Goal: Find specific page/section: Find specific page/section

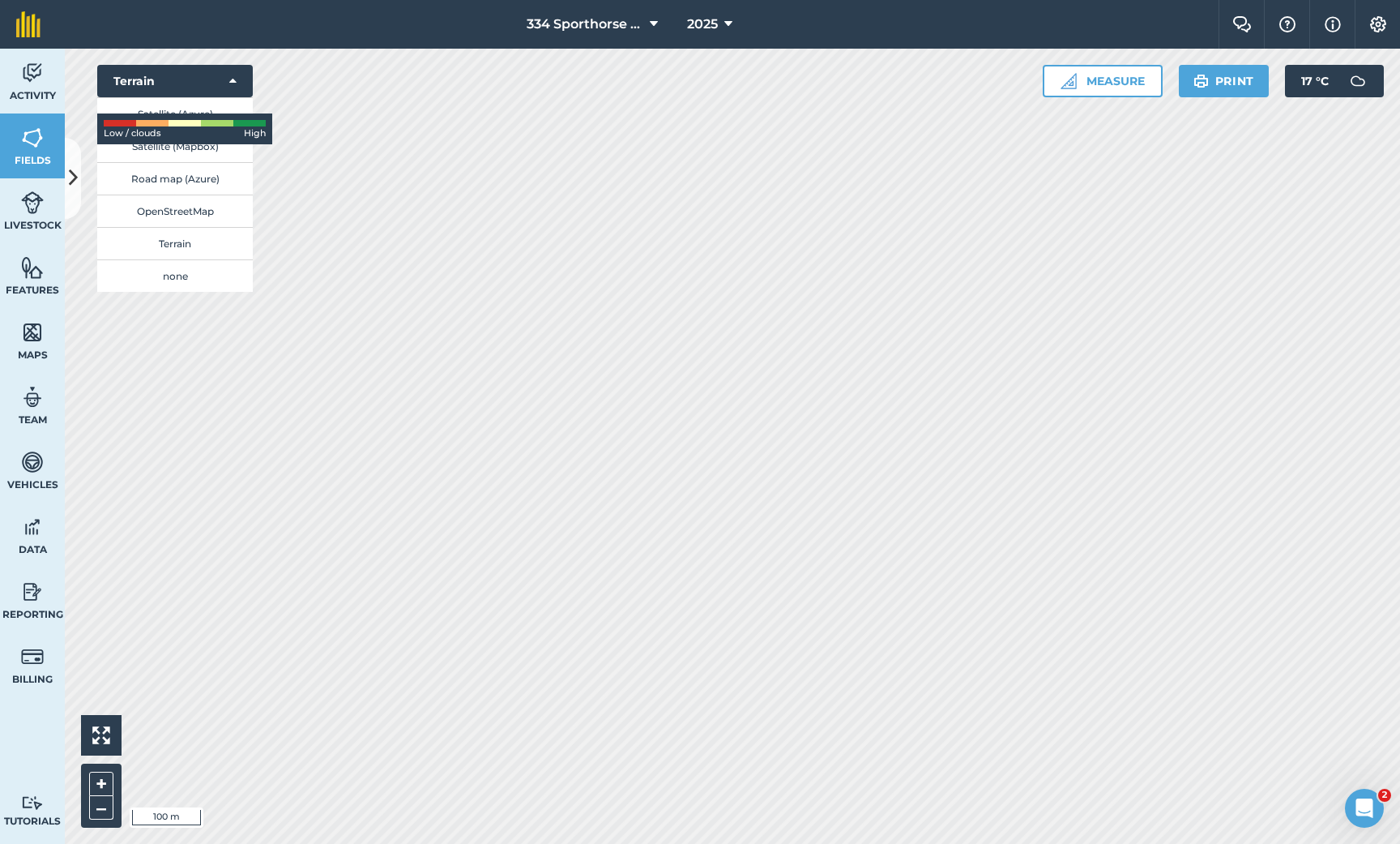
click at [25, 346] on link "Maps" at bounding box center [33, 340] width 65 height 65
click at [73, 188] on icon at bounding box center [74, 178] width 9 height 28
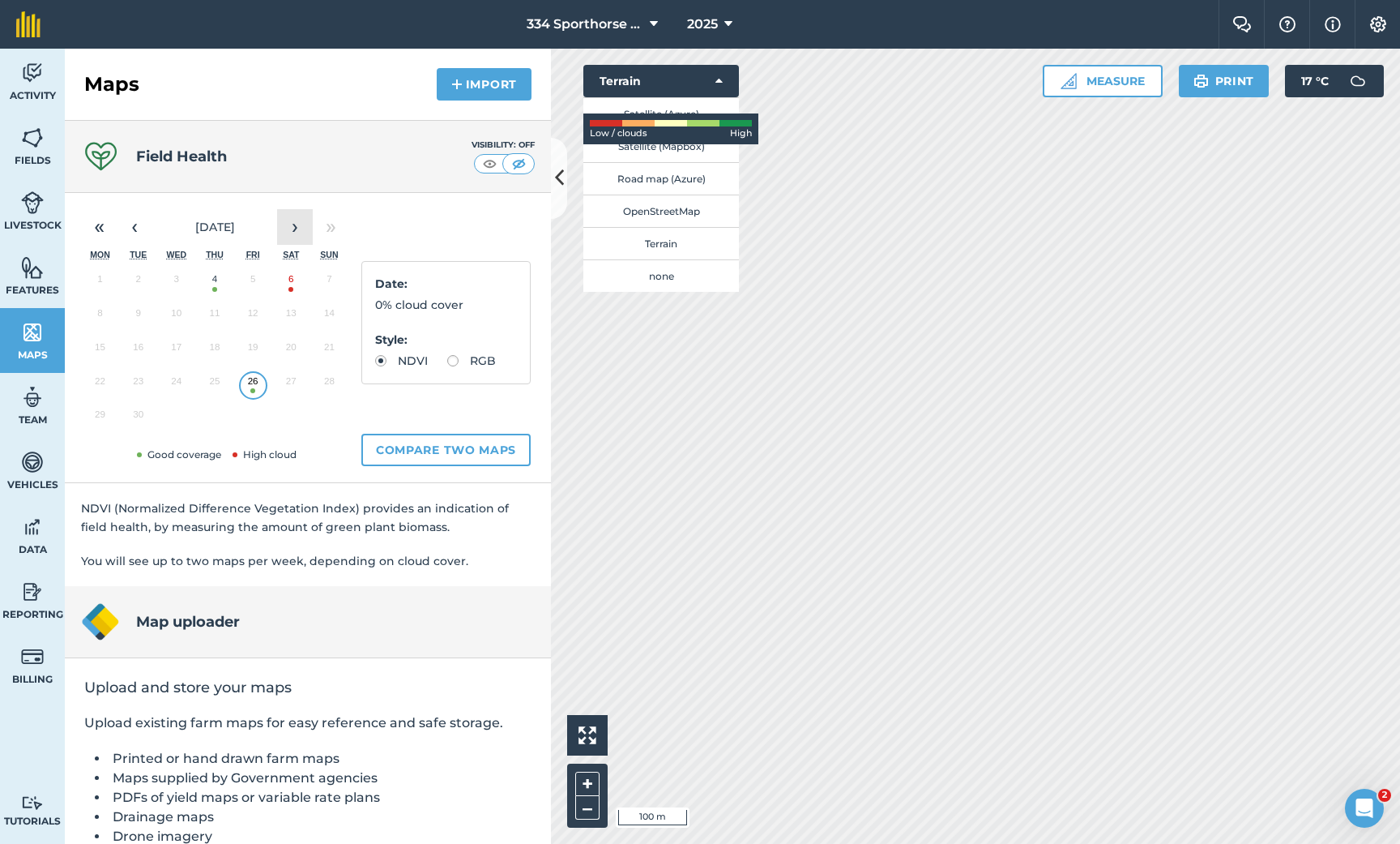
click at [291, 230] on button "›" at bounding box center [295, 227] width 35 height 35
click at [129, 230] on button "‹" at bounding box center [134, 227] width 35 height 35
click at [255, 386] on button "26" at bounding box center [253, 385] width 38 height 35
click at [252, 396] on button "26" at bounding box center [253, 385] width 38 height 35
click at [556, 188] on icon at bounding box center [560, 178] width 9 height 28
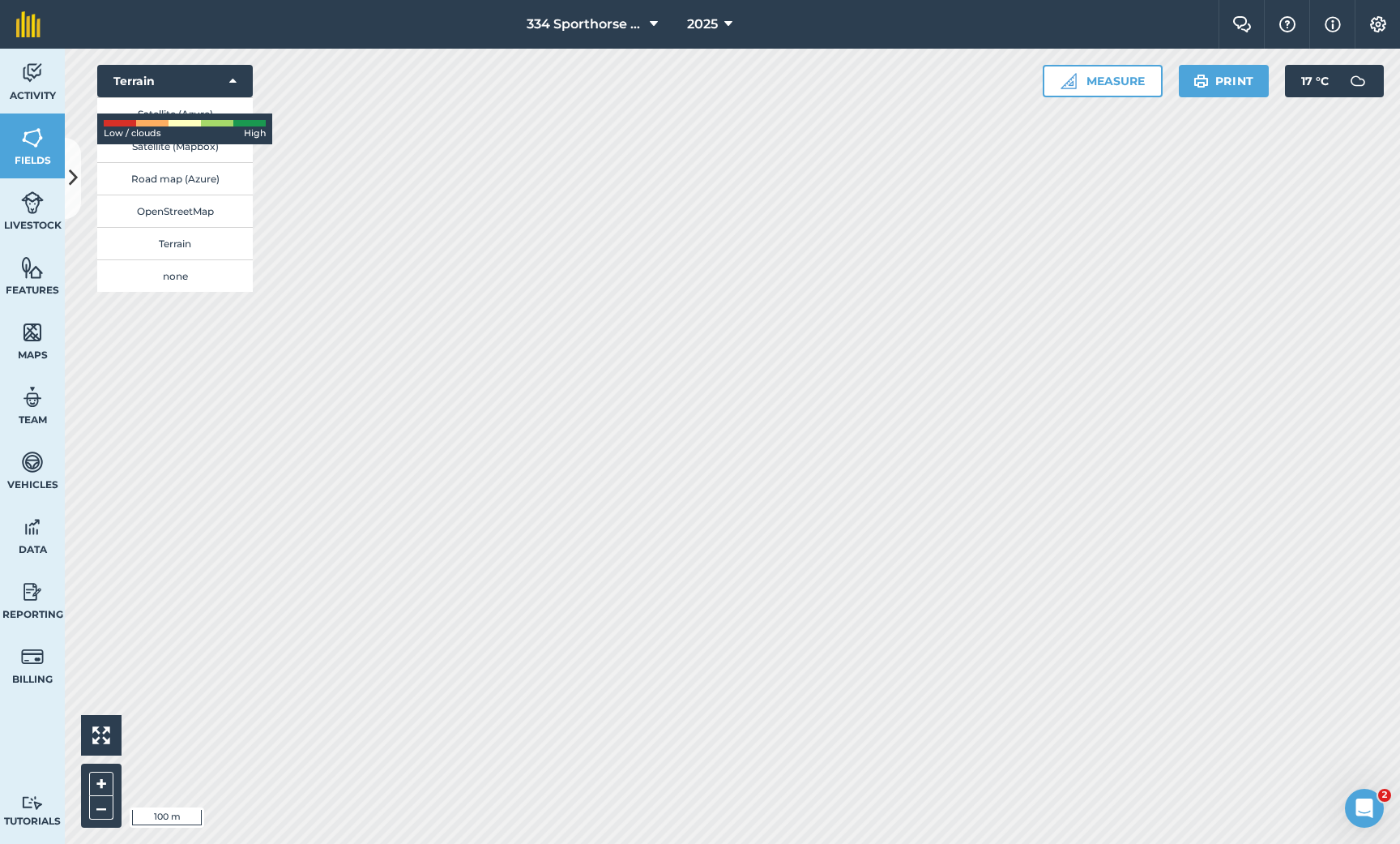
click at [74, 169] on icon at bounding box center [74, 178] width 9 height 28
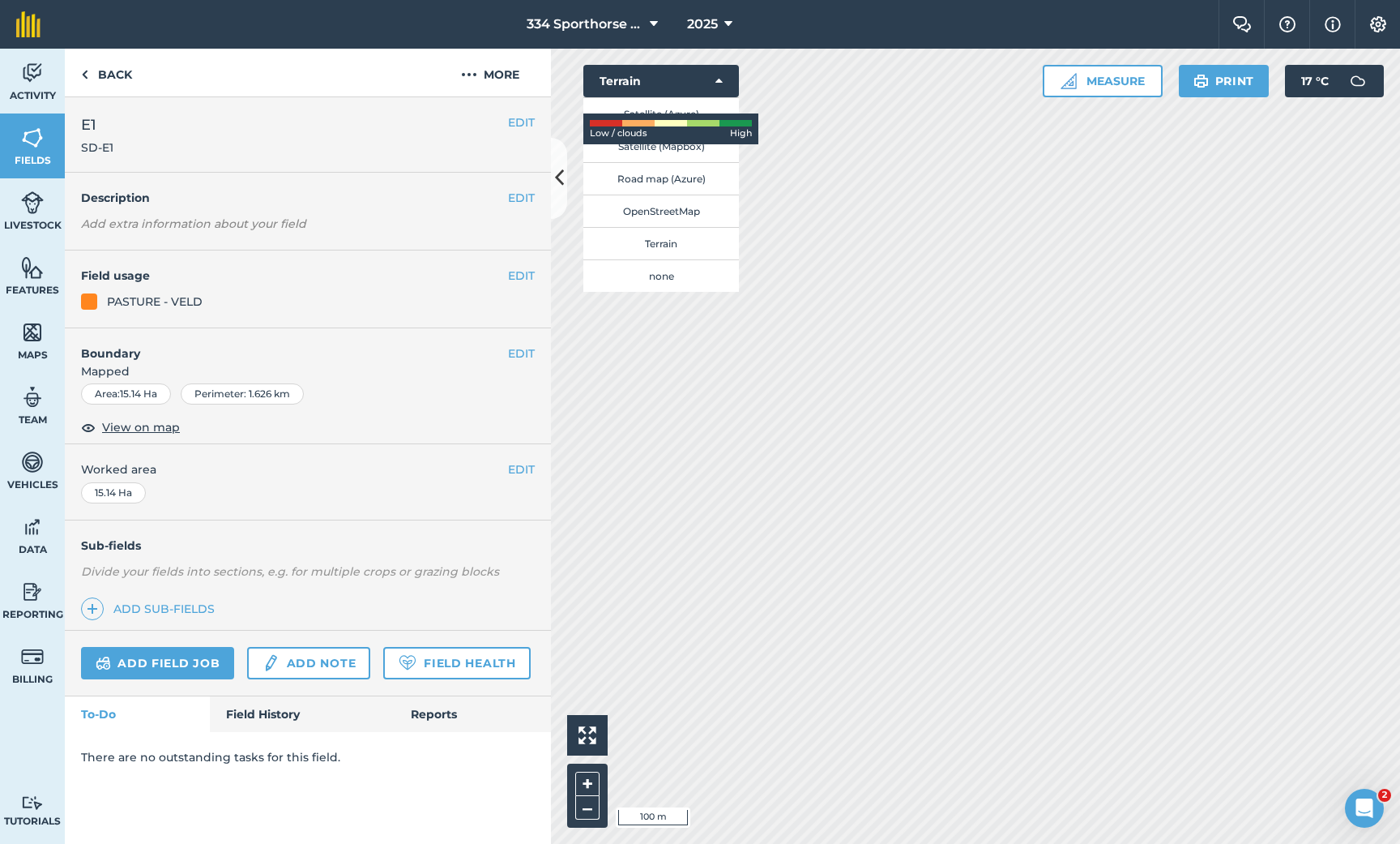
click at [661, 112] on button "Satellite (Azure)" at bounding box center [661, 113] width 156 height 33
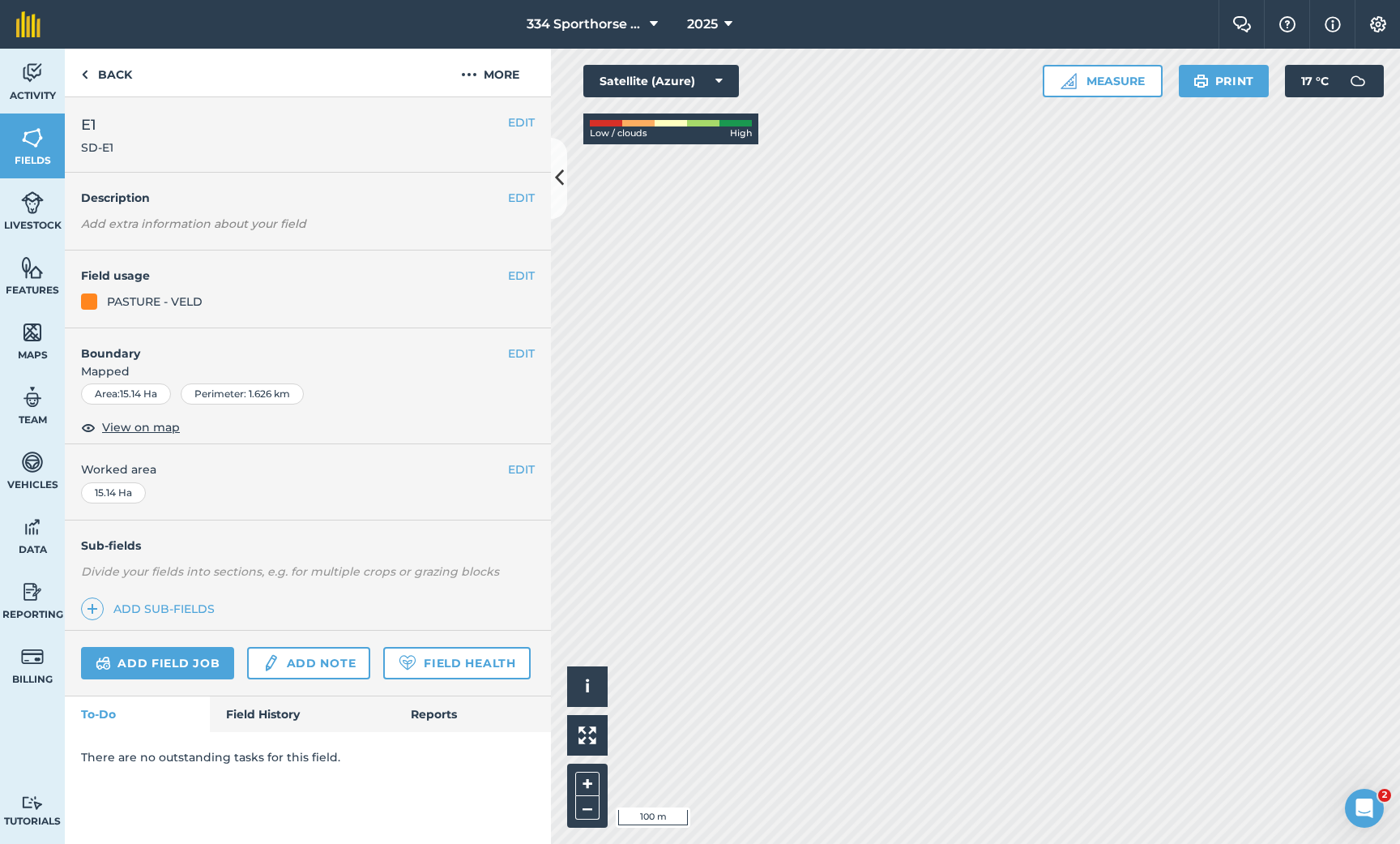
click at [562, 173] on icon at bounding box center [560, 178] width 9 height 28
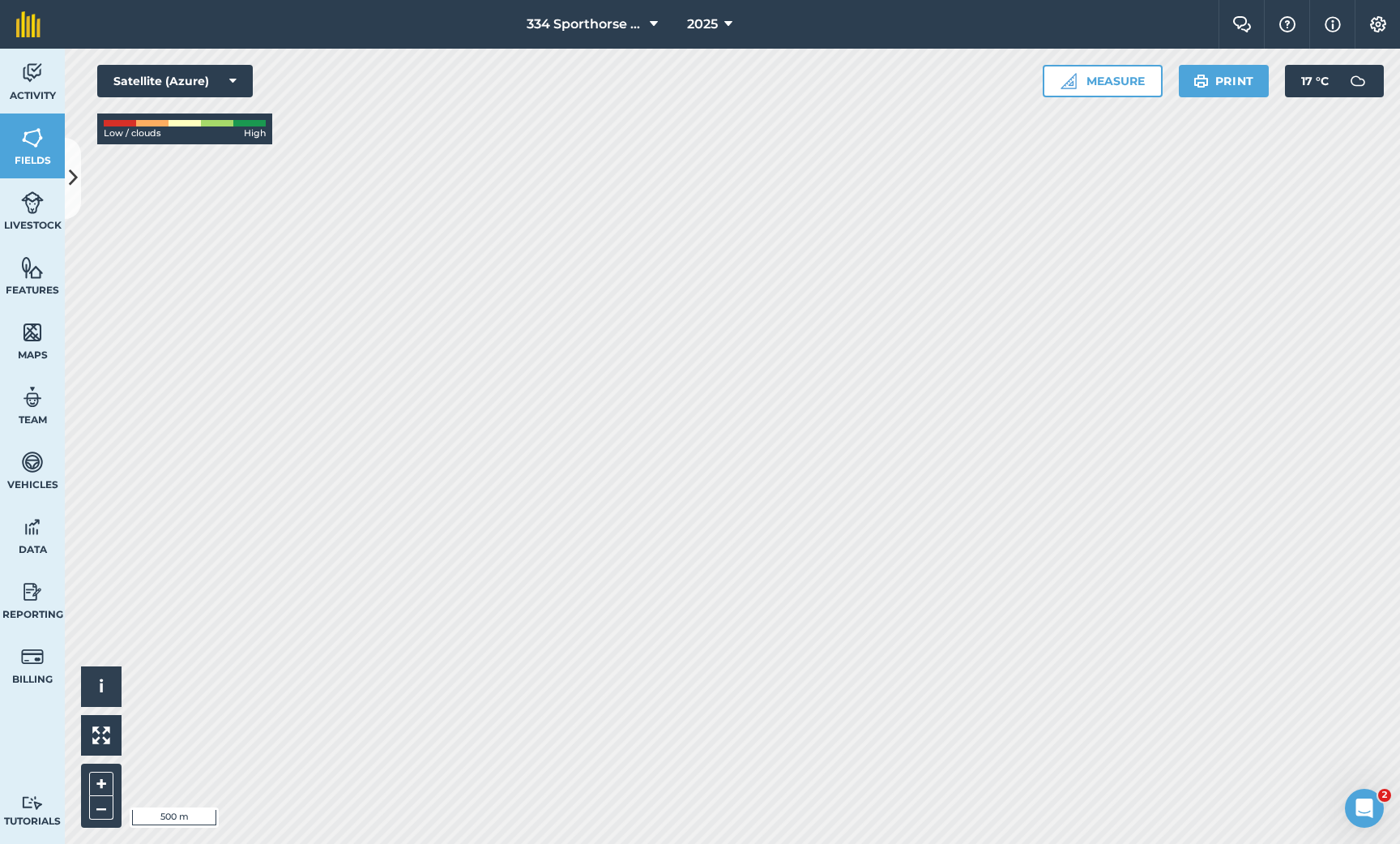
click at [34, 332] on img at bounding box center [33, 332] width 22 height 24
click at [76, 177] on icon at bounding box center [74, 178] width 9 height 28
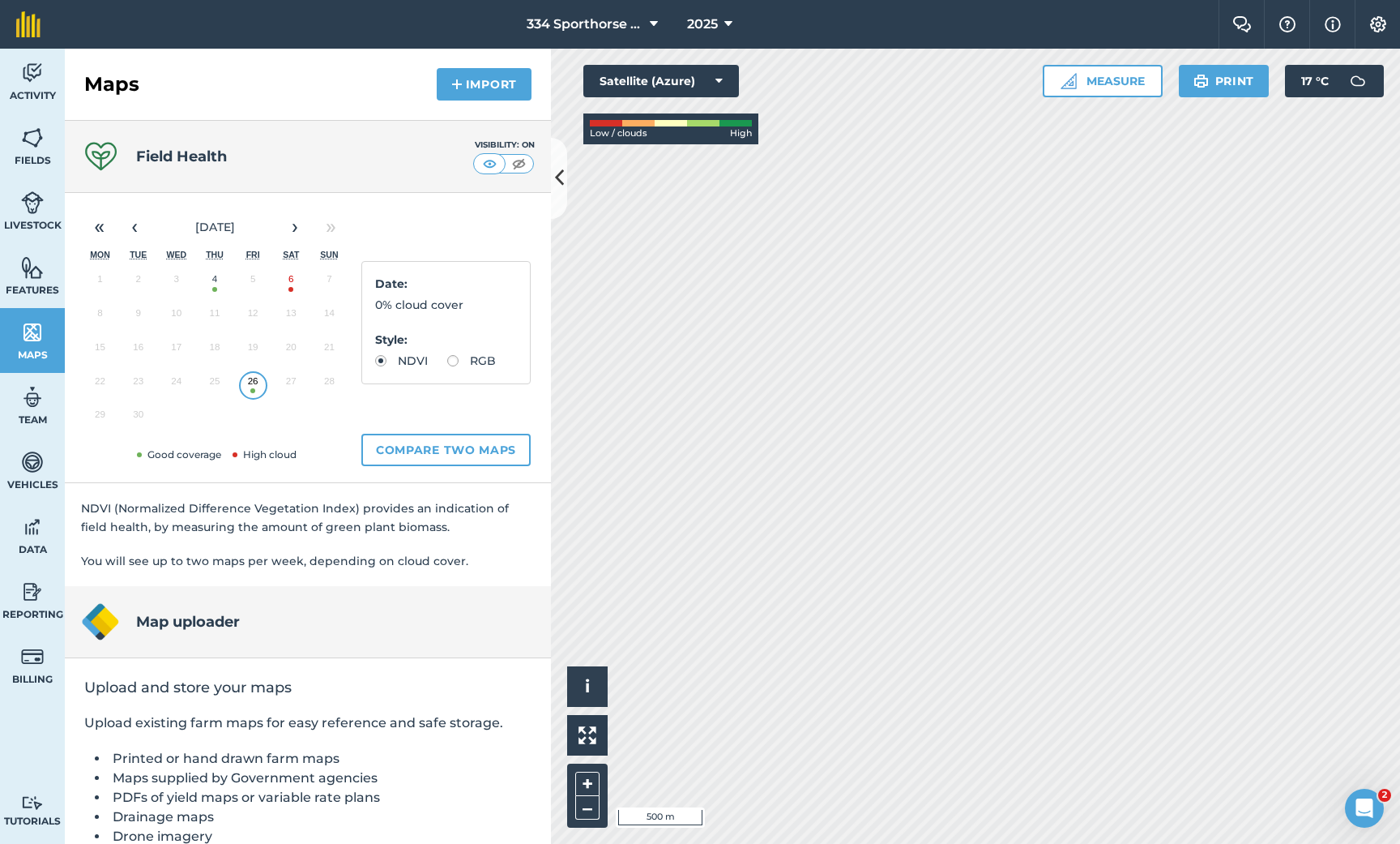
click at [521, 165] on img at bounding box center [519, 163] width 21 height 16
click at [558, 182] on icon at bounding box center [560, 178] width 9 height 28
